Goal: Complete application form

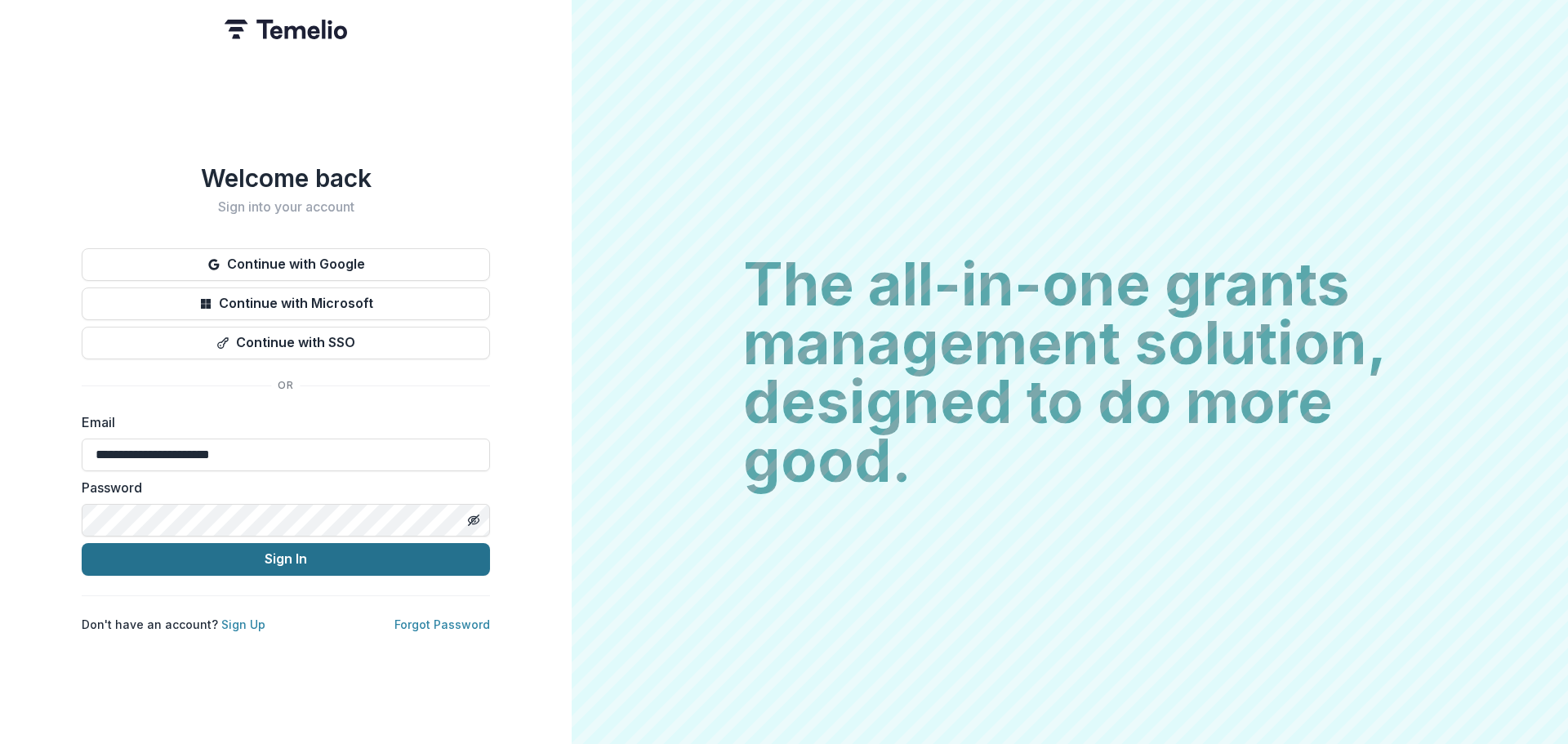
click at [289, 552] on button "Sign In" at bounding box center [285, 559] width 408 height 33
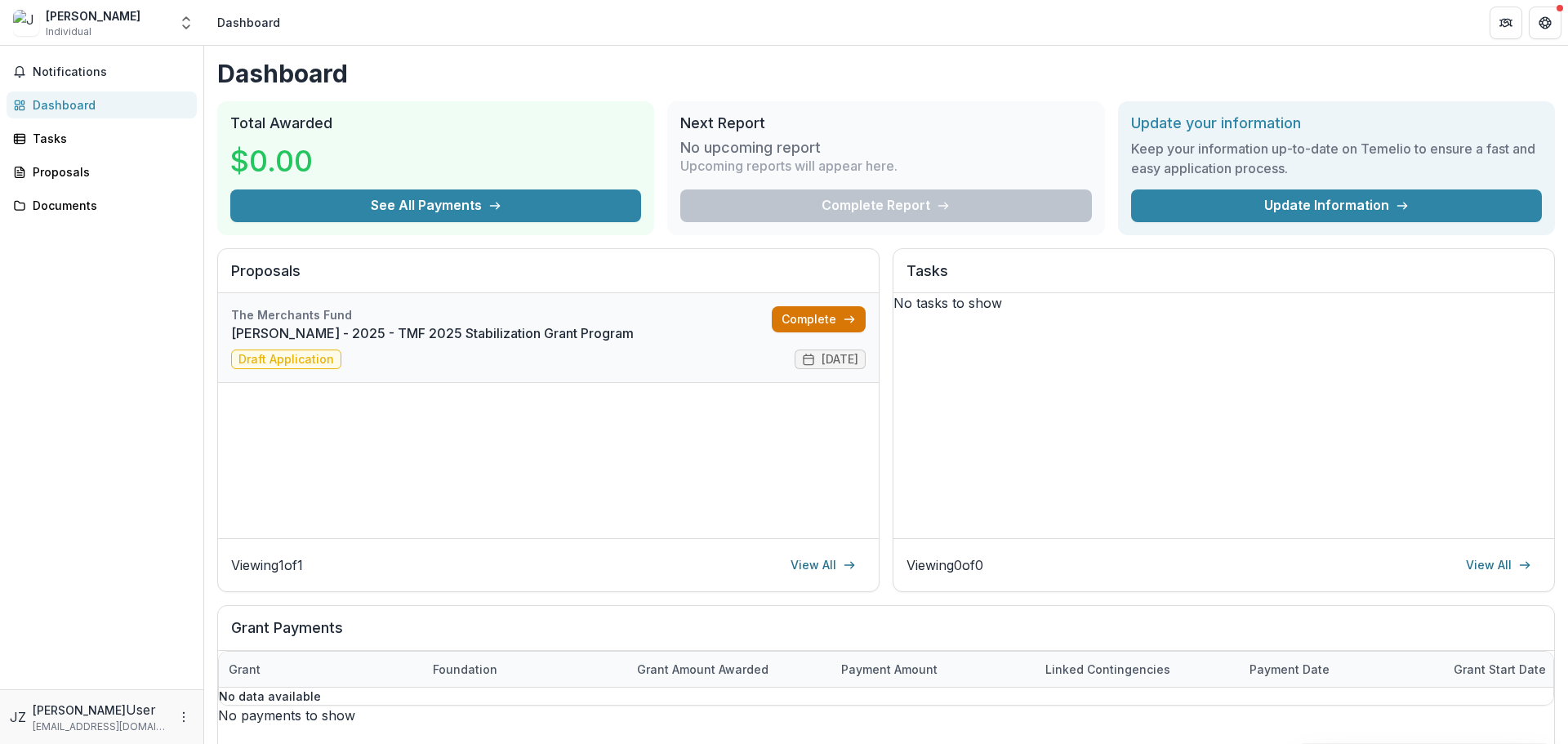
click at [784, 310] on link "Complete" at bounding box center [818, 320] width 94 height 26
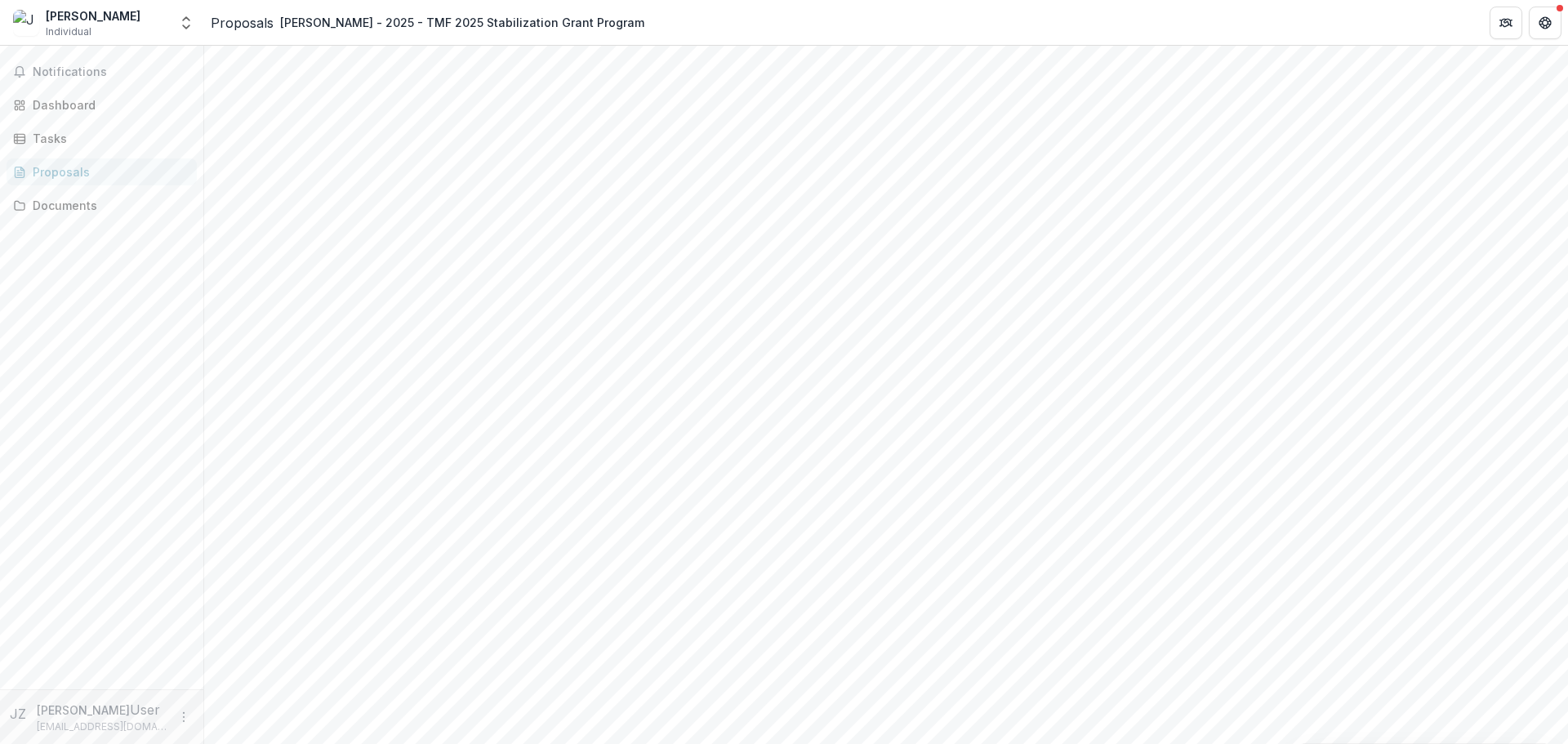
scroll to position [691, 0]
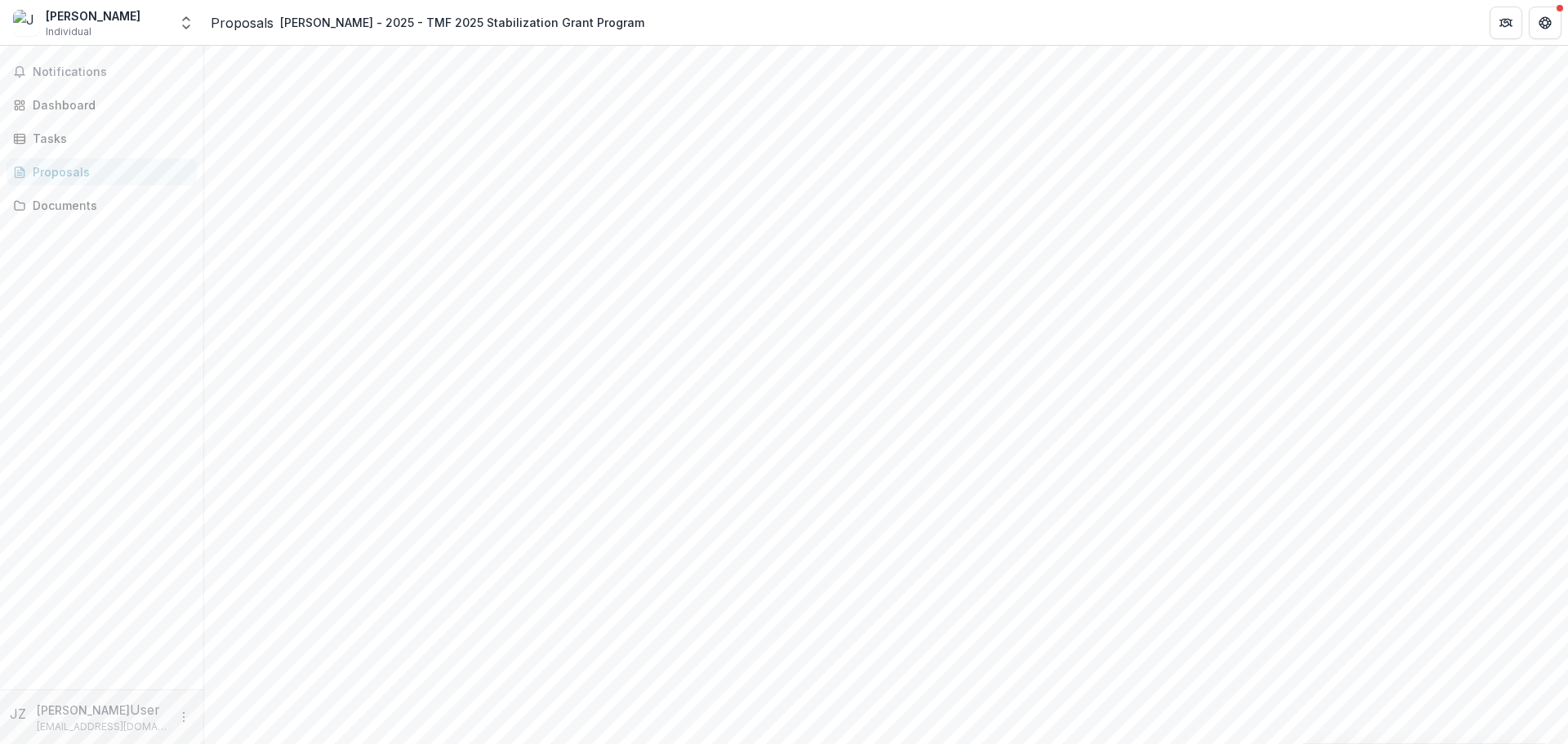
scroll to position [427, 0]
type input "*******"
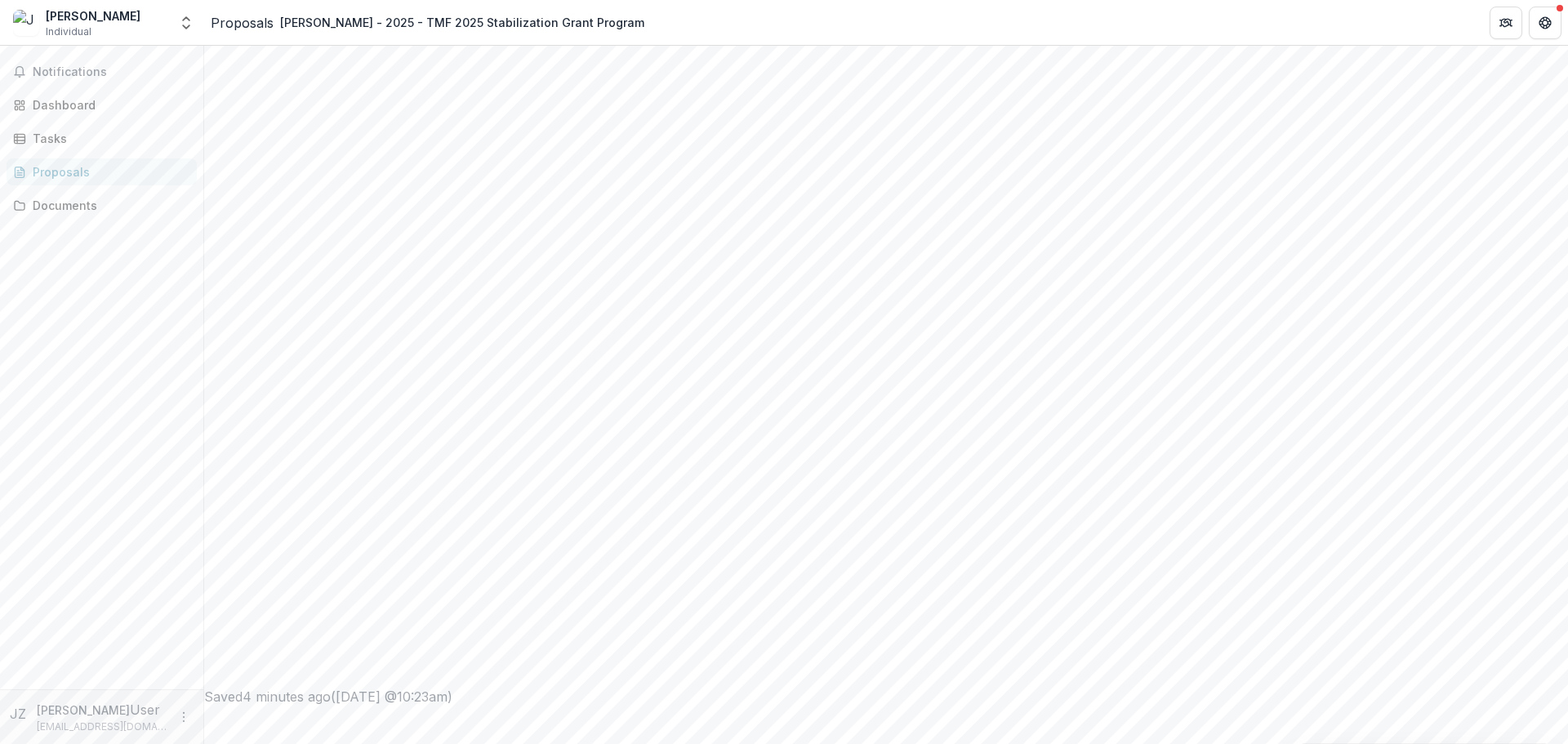
scroll to position [811, 0]
